Goal: Check status: Check status

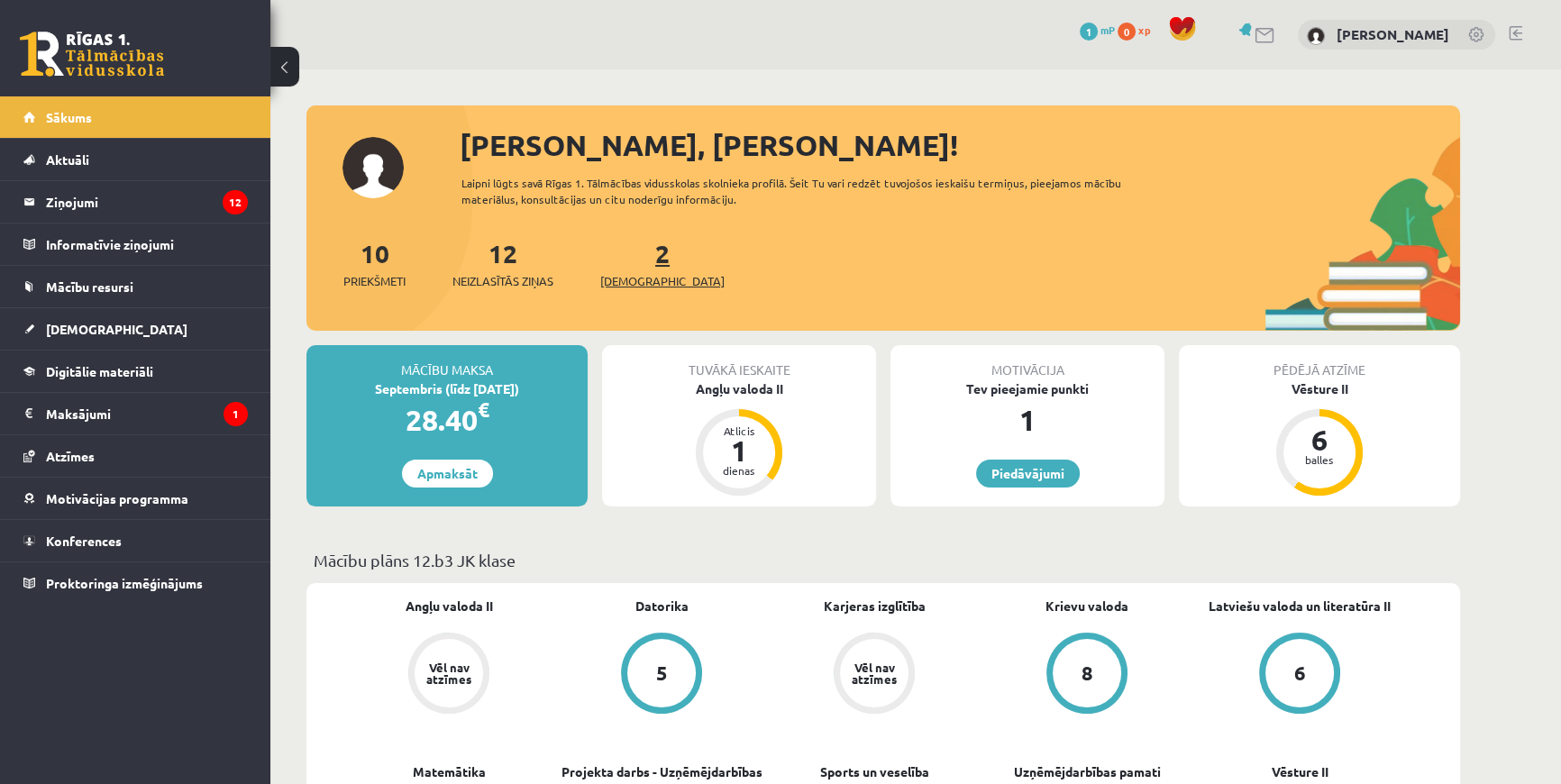
click at [631, 282] on span "[DEMOGRAPHIC_DATA]" at bounding box center [662, 280] width 124 height 18
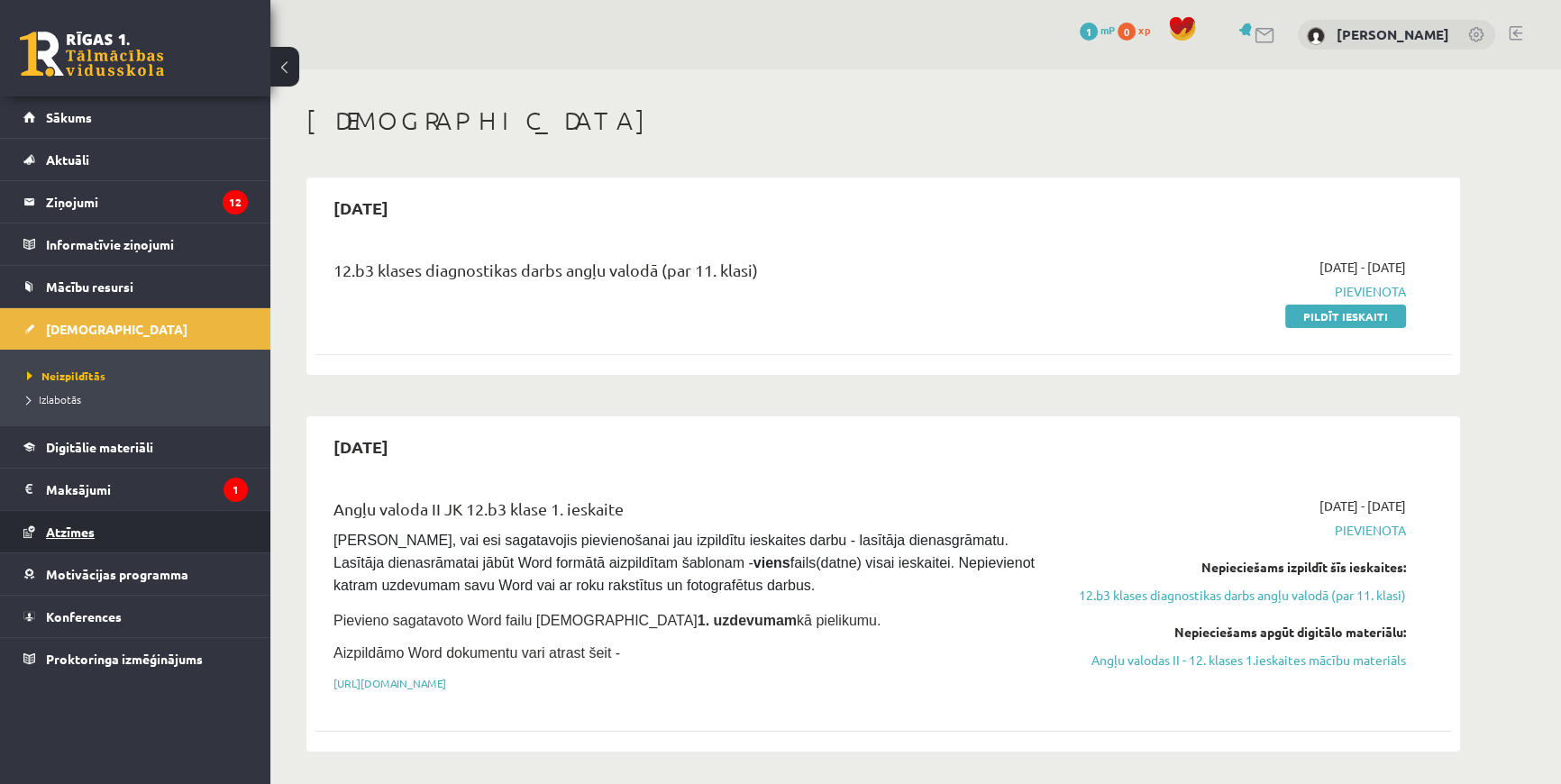
click at [80, 535] on span "Atzīmes" at bounding box center [70, 532] width 49 height 17
